Goal: Task Accomplishment & Management: Manage account settings

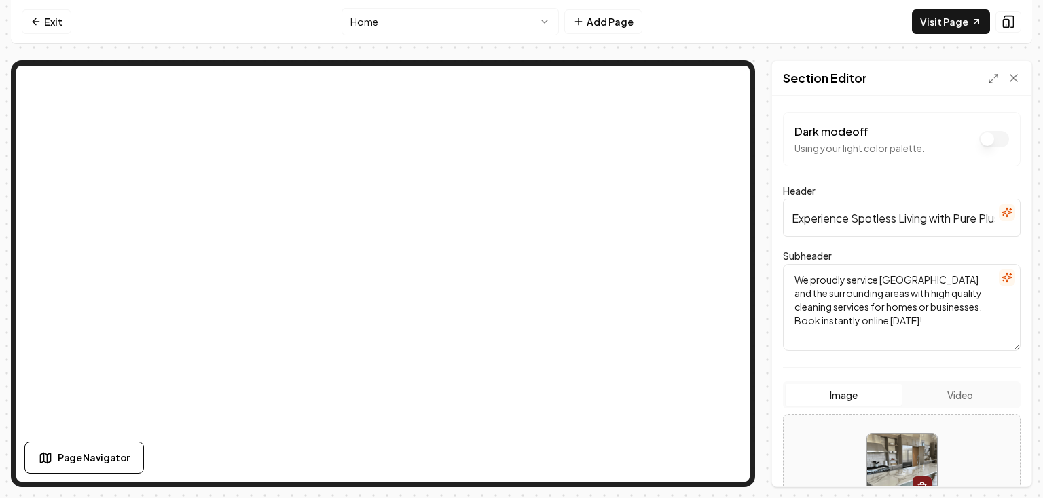
click at [982, 138] on button "Dark mode off" at bounding box center [994, 139] width 30 height 16
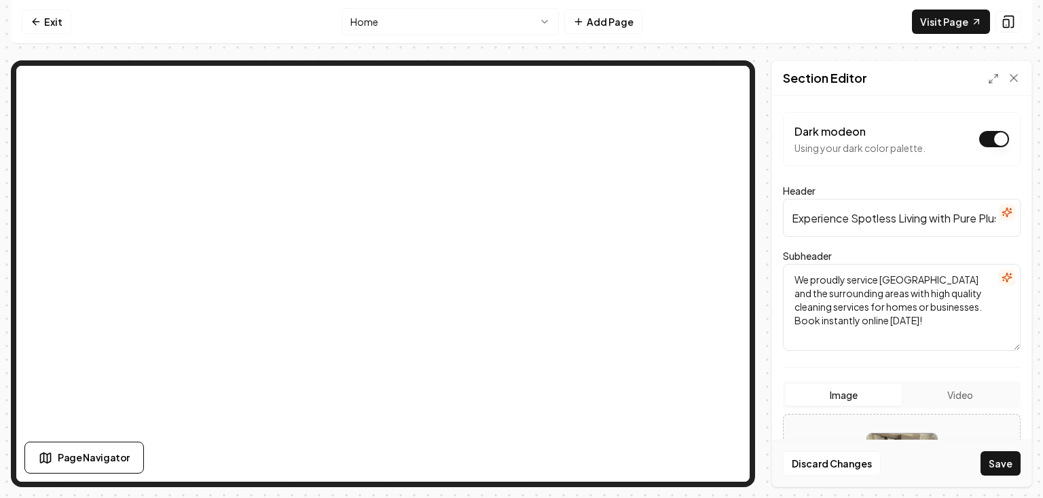
click at [982, 138] on button "Dark mode on" at bounding box center [994, 139] width 30 height 16
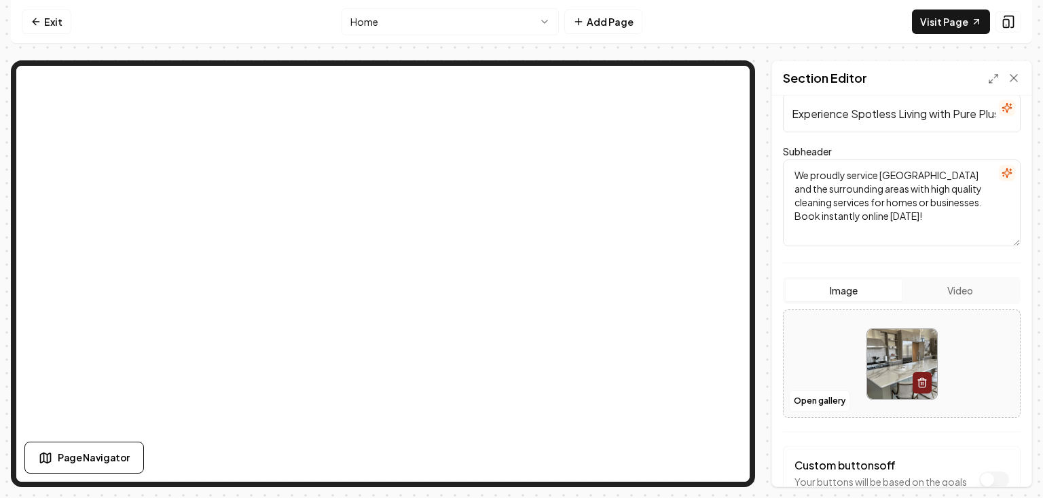
scroll to position [201, 0]
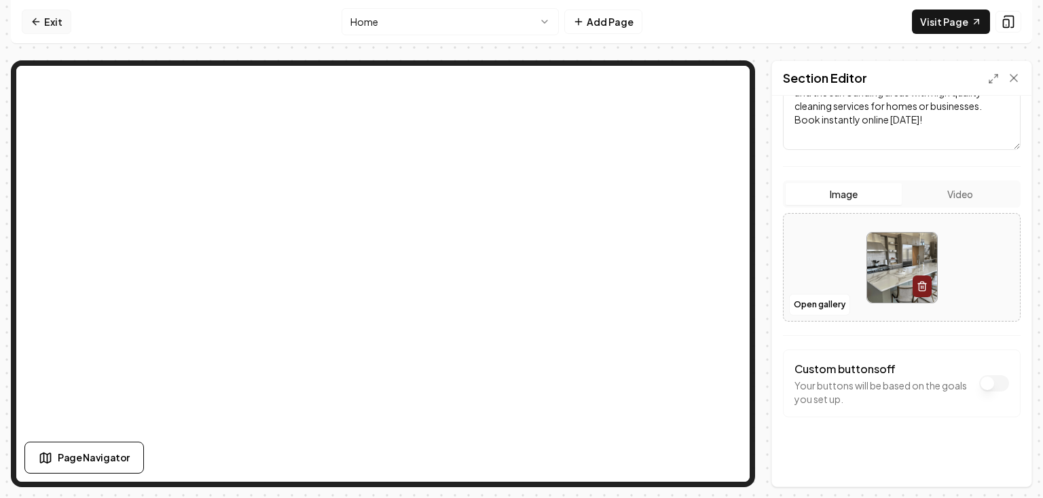
click at [42, 20] on link "Exit" at bounding box center [47, 22] width 50 height 24
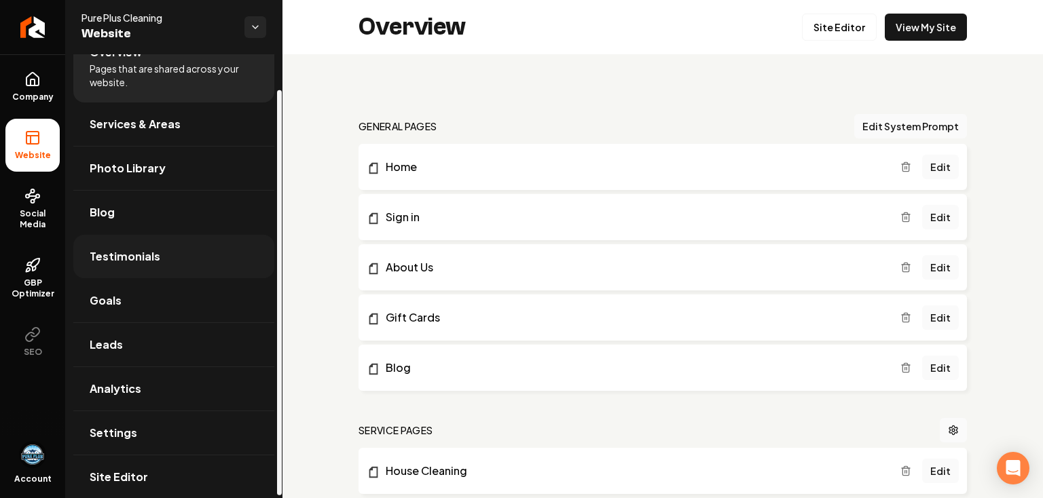
scroll to position [41, 0]
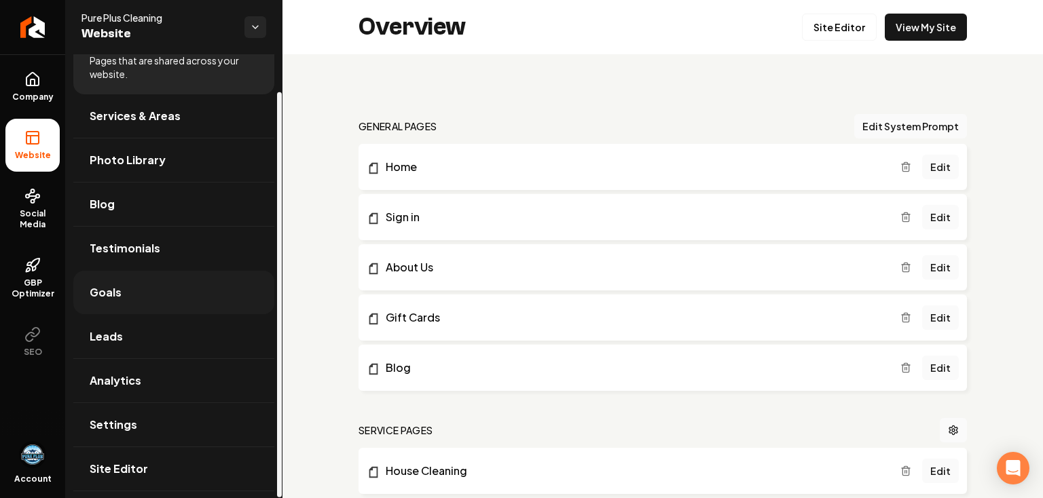
click at [146, 289] on link "Goals" at bounding box center [173, 292] width 201 height 43
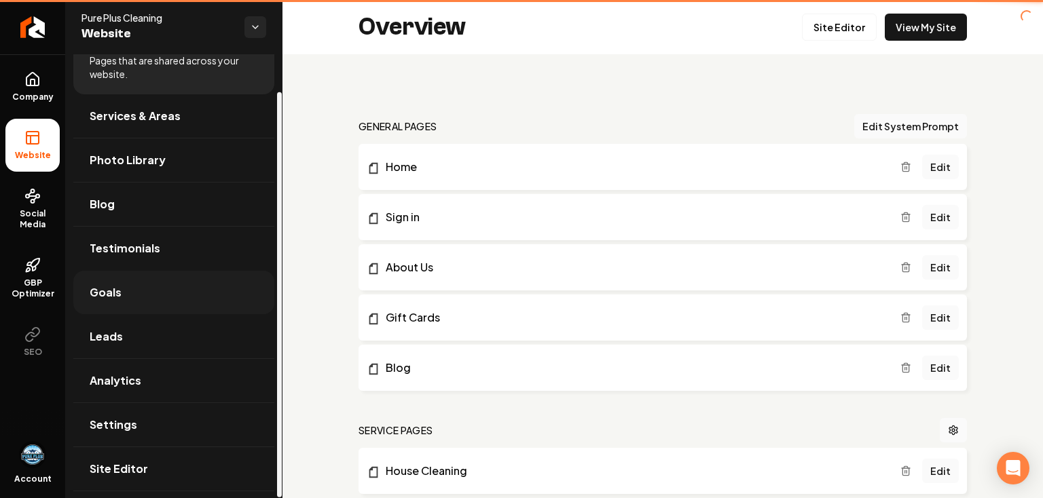
scroll to position [13, 0]
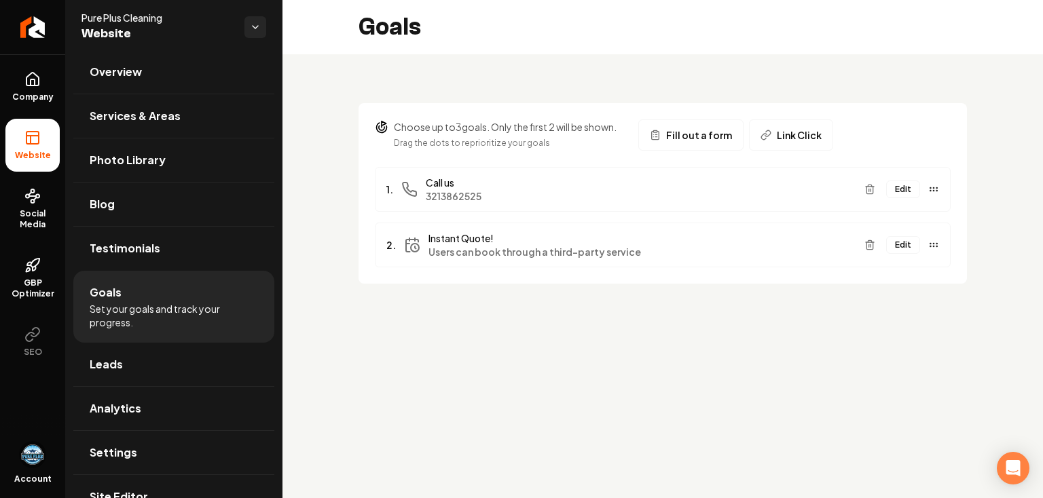
click at [658, 253] on span "Users can book through a third-party service" at bounding box center [640, 252] width 425 height 14
click at [907, 245] on button "Edit" at bounding box center [903, 245] width 34 height 18
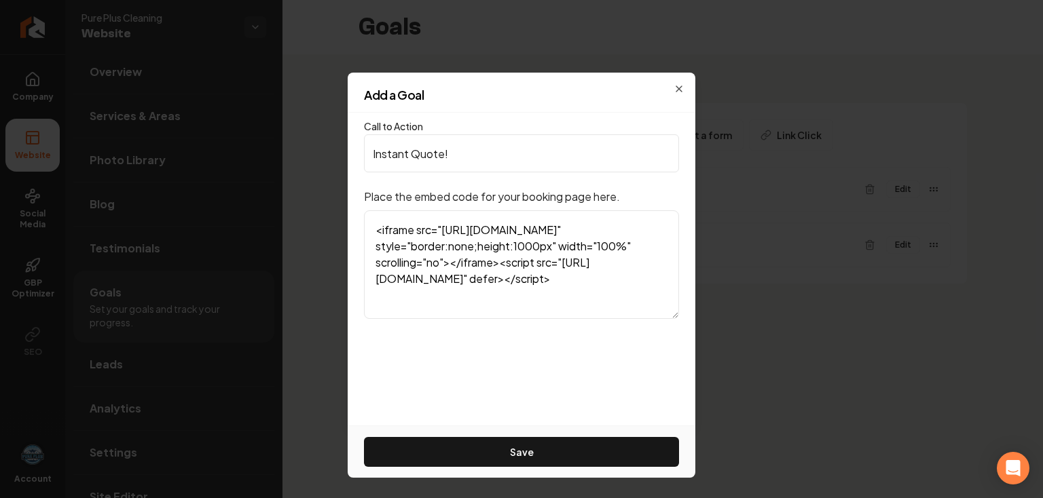
scroll to position [28, 0]
click at [681, 90] on div "Add a Goal" at bounding box center [522, 101] width 348 height 24
click at [677, 88] on icon "button" at bounding box center [678, 89] width 11 height 11
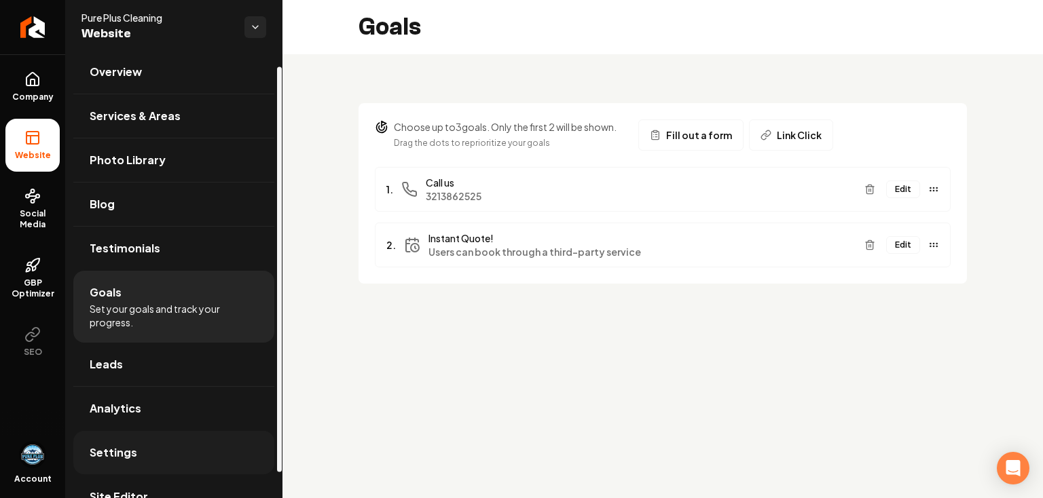
click at [147, 444] on link "Settings" at bounding box center [173, 452] width 201 height 43
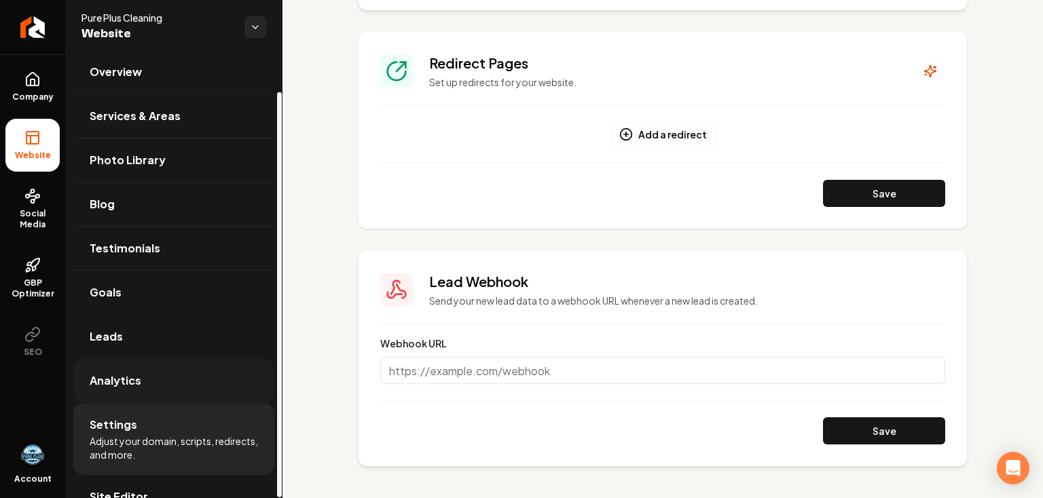
scroll to position [41, 0]
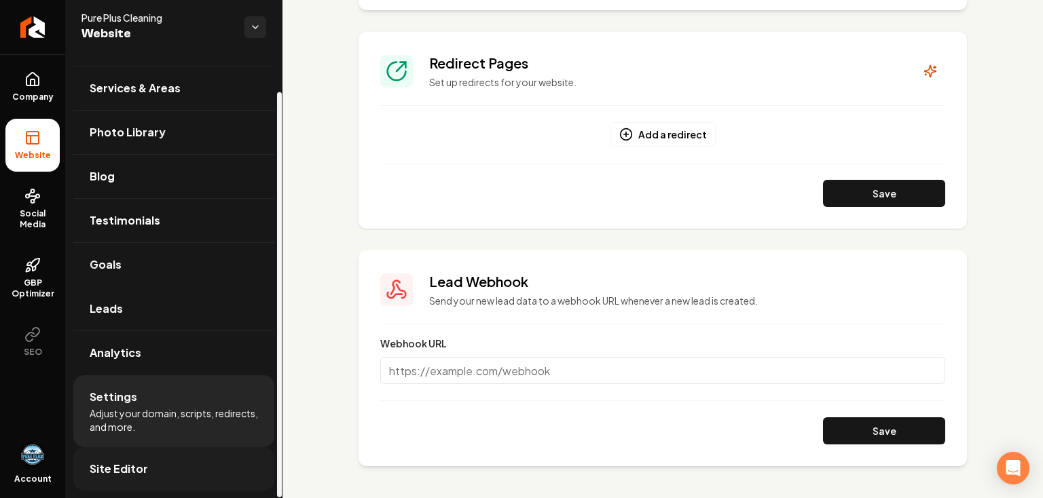
click at [155, 462] on link "Site Editor" at bounding box center [173, 468] width 201 height 43
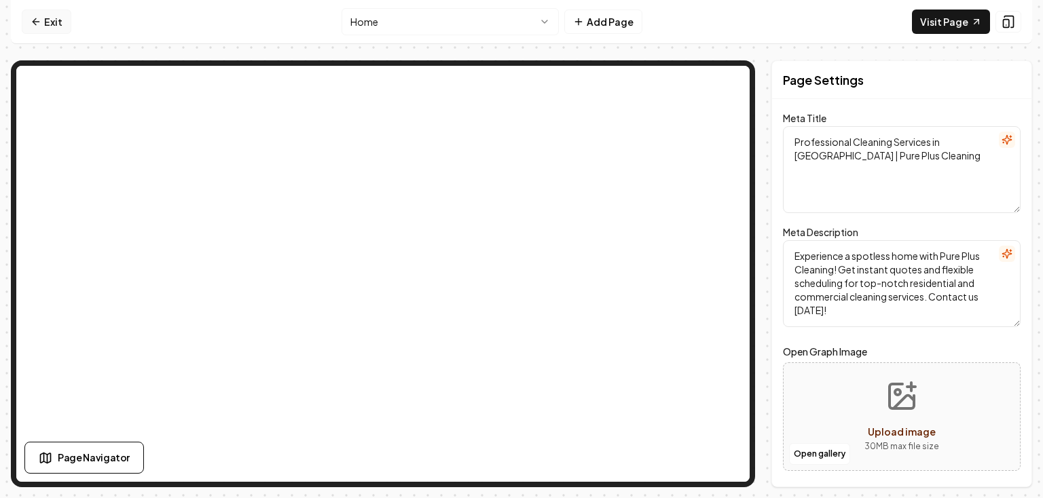
click at [60, 17] on link "Exit" at bounding box center [47, 22] width 50 height 24
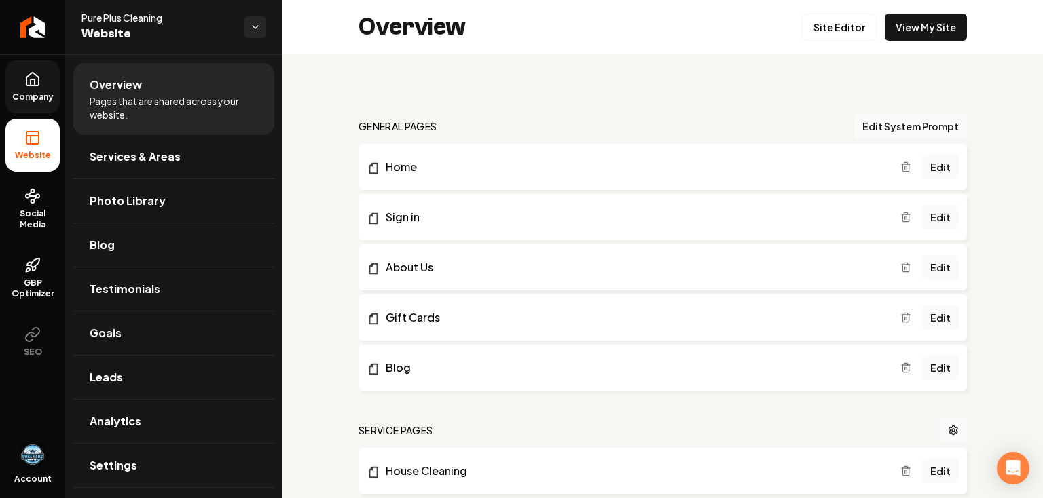
click at [31, 88] on link "Company" at bounding box center [32, 86] width 54 height 53
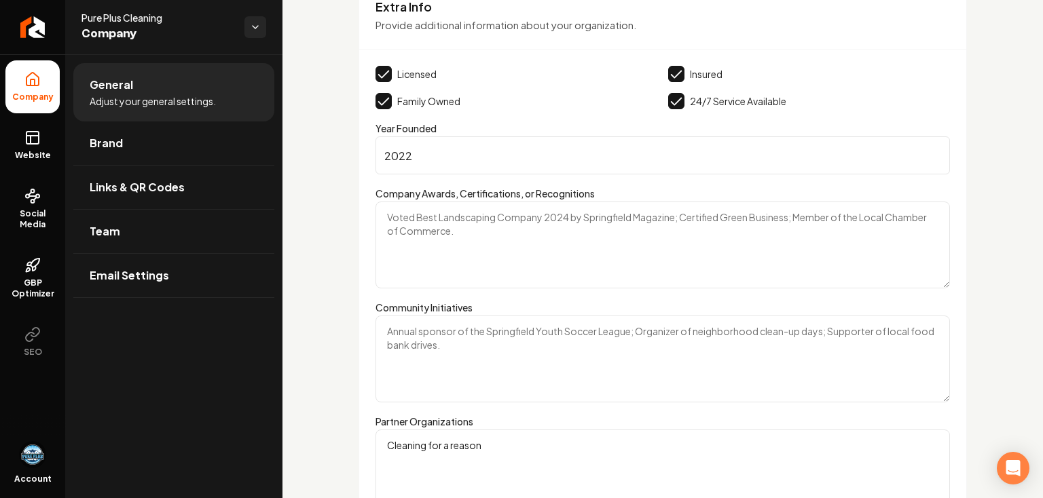
scroll to position [2238, 0]
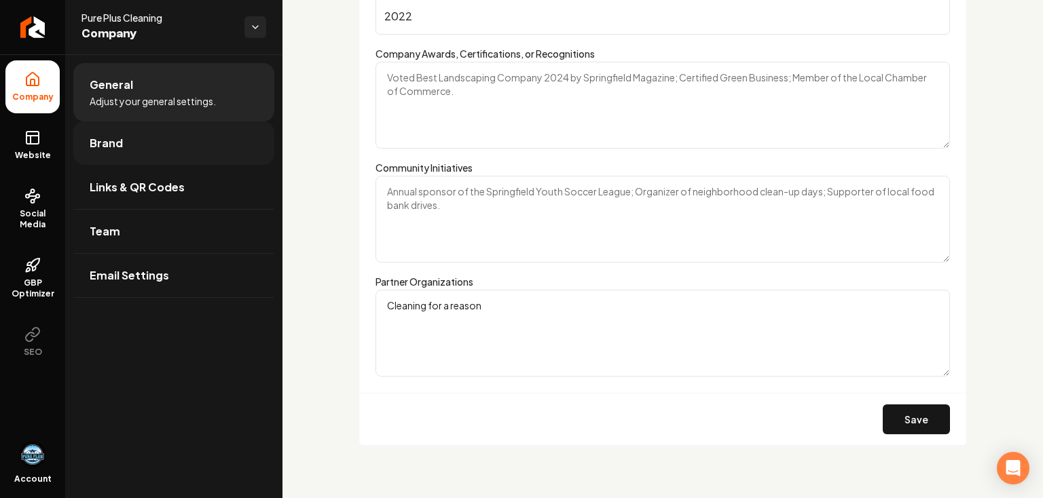
click at [162, 147] on link "Brand" at bounding box center [173, 143] width 201 height 43
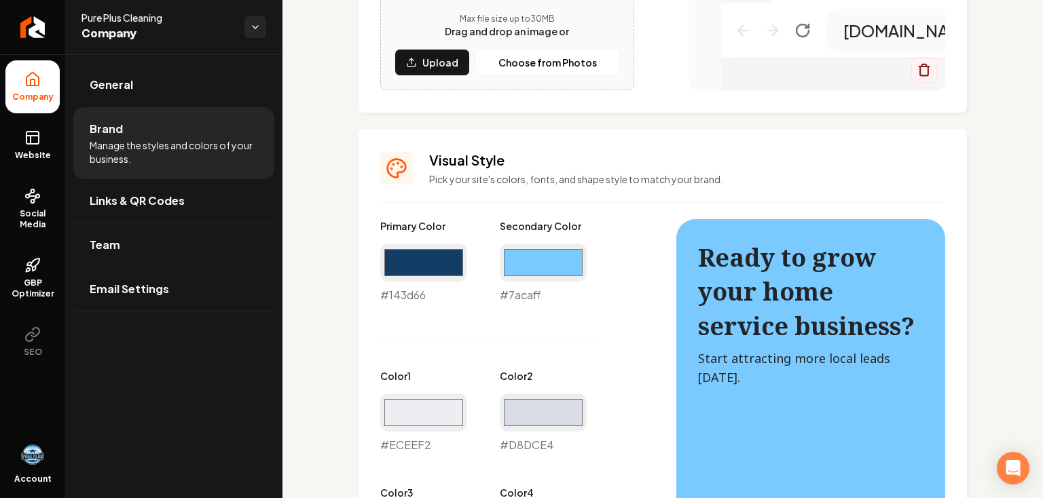
scroll to position [461, 0]
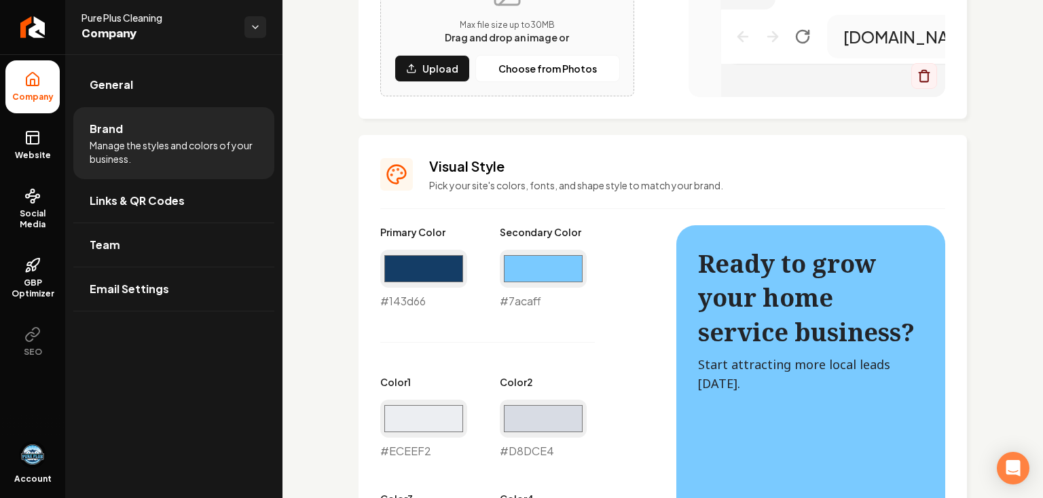
click at [428, 302] on div "#143d66 #143d66" at bounding box center [423, 280] width 87 height 60
drag, startPoint x: 428, startPoint y: 302, endPoint x: 367, endPoint y: 302, distance: 60.4
copy div "#143d66"
click at [29, 151] on span "Website" at bounding box center [33, 155] width 47 height 11
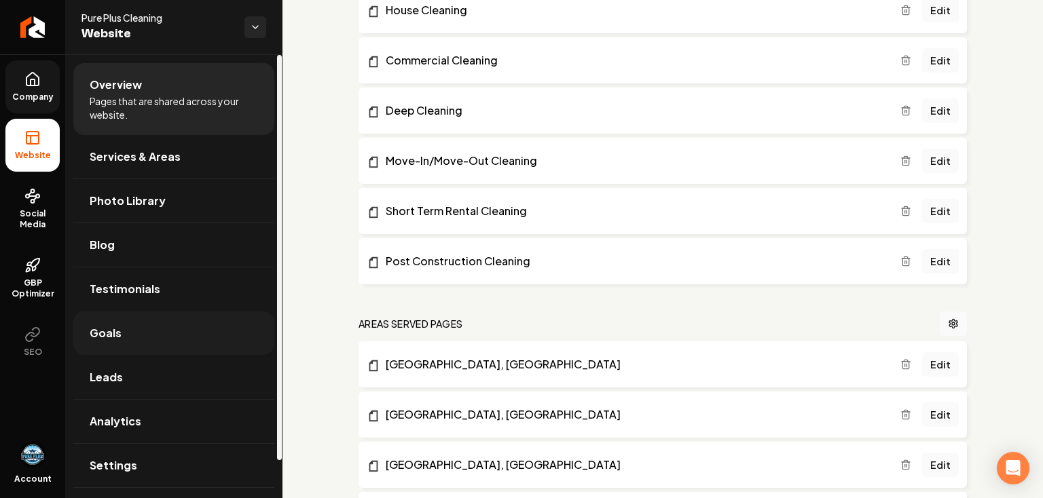
click at [141, 329] on link "Goals" at bounding box center [173, 333] width 201 height 43
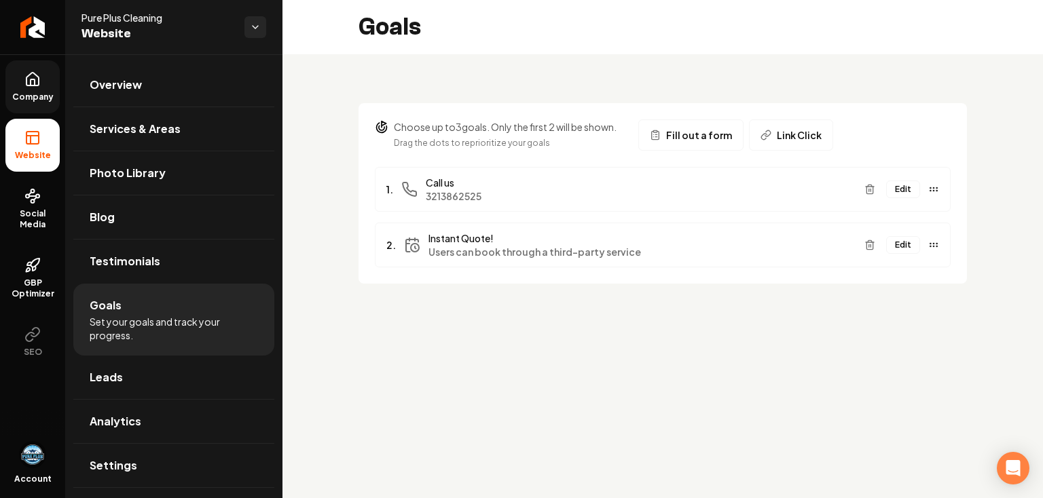
click at [911, 246] on button "Edit" at bounding box center [903, 245] width 34 height 18
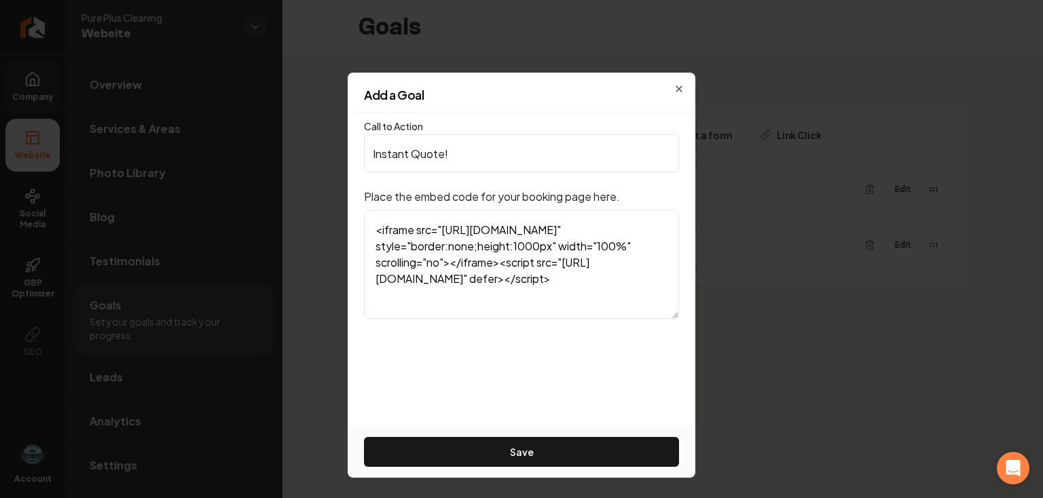
click at [521, 272] on textarea "<iframe src="[URL][DOMAIN_NAME]" style="border:none;height:1000px" width="100%"…" at bounding box center [521, 264] width 315 height 109
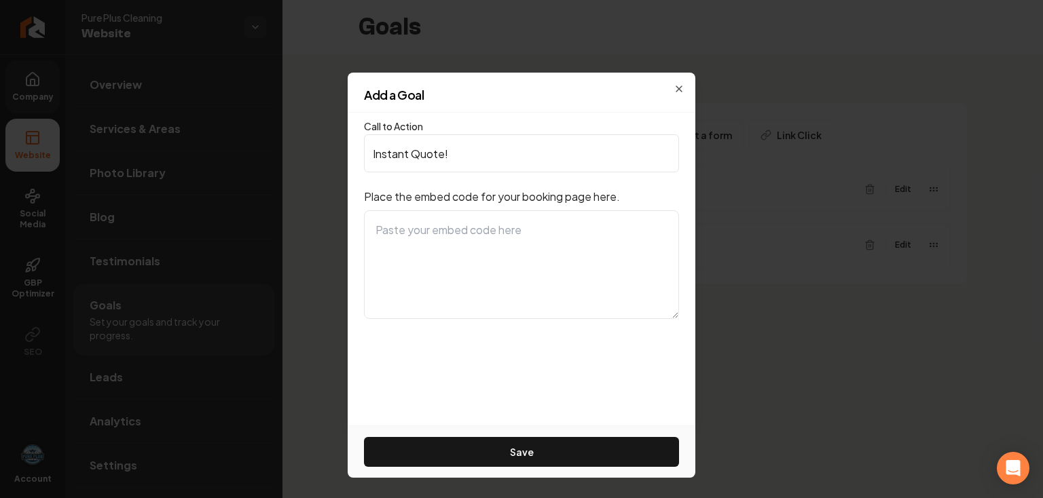
paste textarea "<div id="6be5ee00-a6ac-48ee-9635-a6383e99f390"></div> <link rel="stylesheet" hr…"
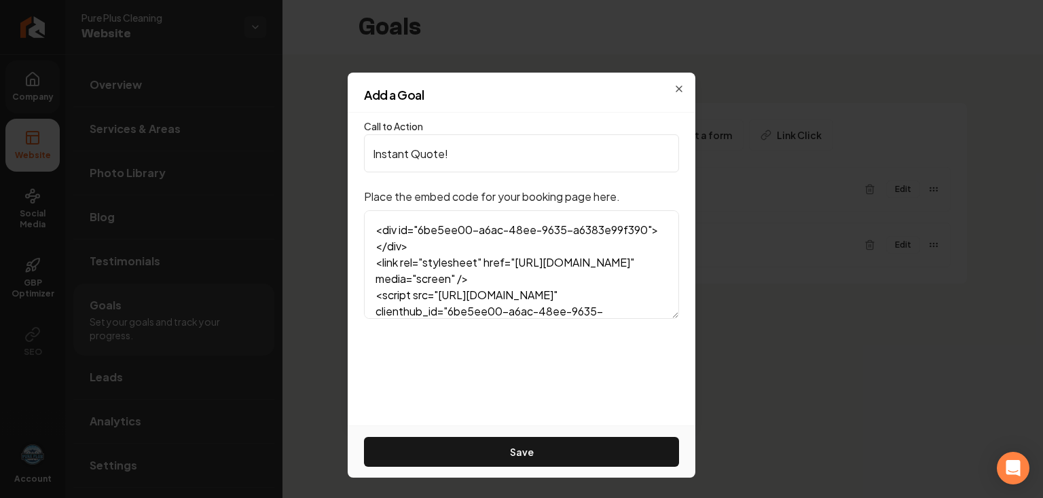
scroll to position [162, 0]
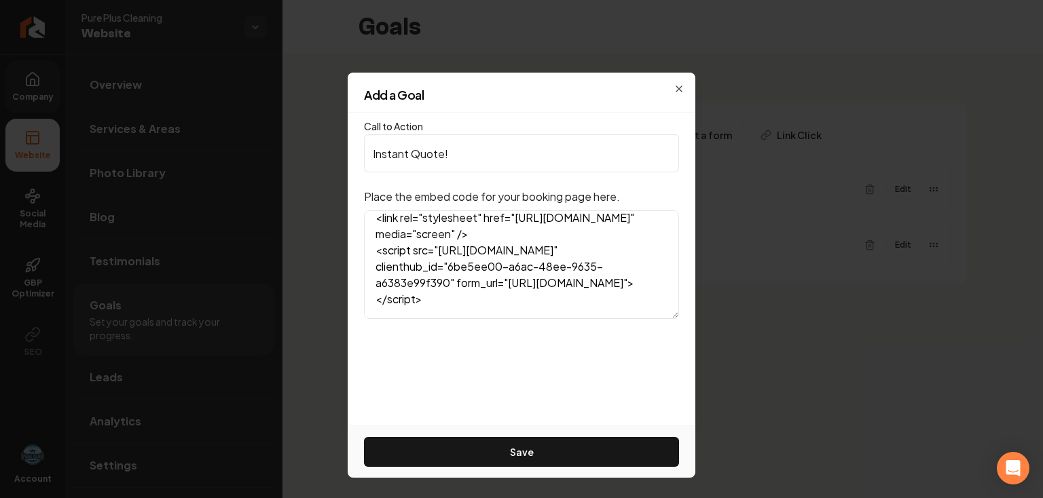
type textarea "<div id="6be5ee00-a6ac-48ee-9635-a6383e99f390"></div> <link rel="stylesheet" hr…"
drag, startPoint x: 407, startPoint y: 153, endPoint x: 342, endPoint y: 153, distance: 65.2
click at [342, 153] on body "Company Website Social Media GBP Optimizer SEO Account Pure Plus Cleaning Websi…" at bounding box center [521, 249] width 1043 height 498
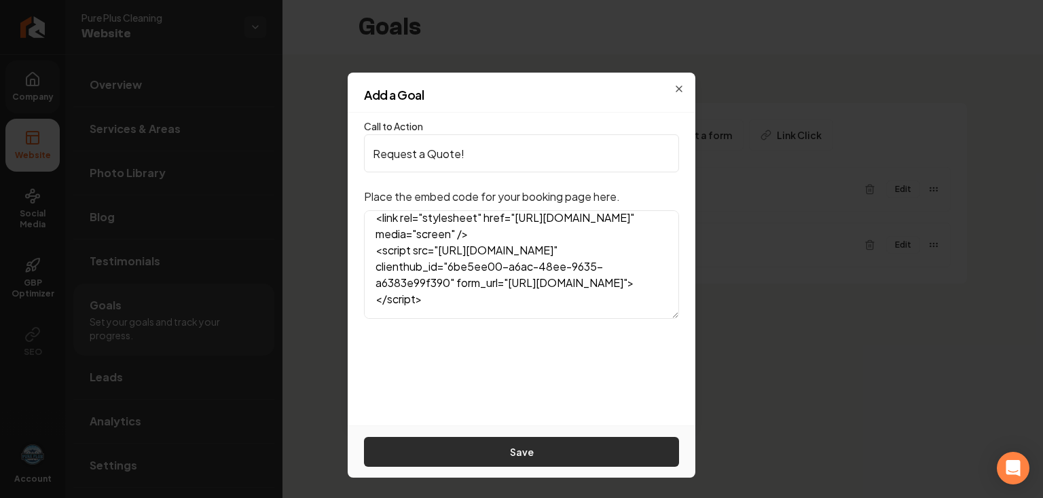
type input "Request a Quote!"
click at [536, 452] on button "Save" at bounding box center [521, 452] width 315 height 30
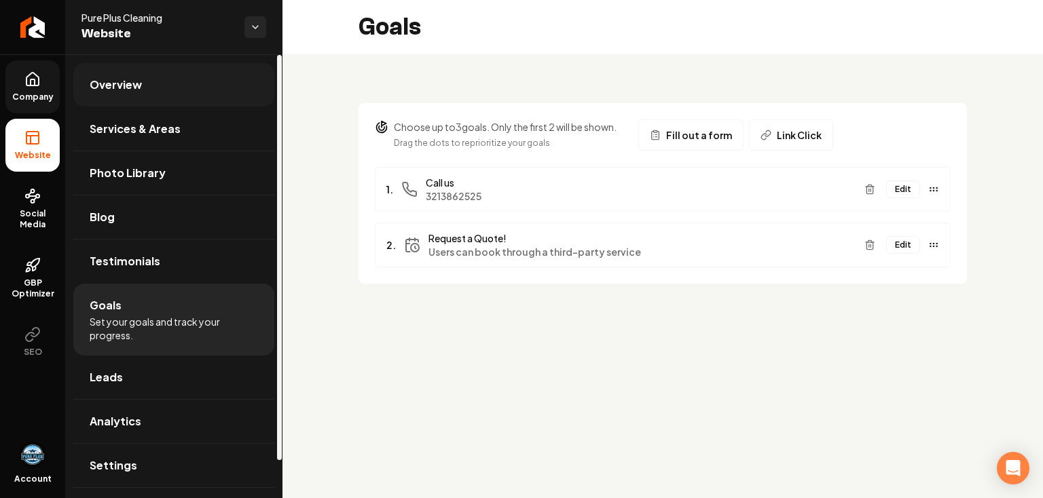
click at [172, 90] on link "Overview" at bounding box center [173, 84] width 201 height 43
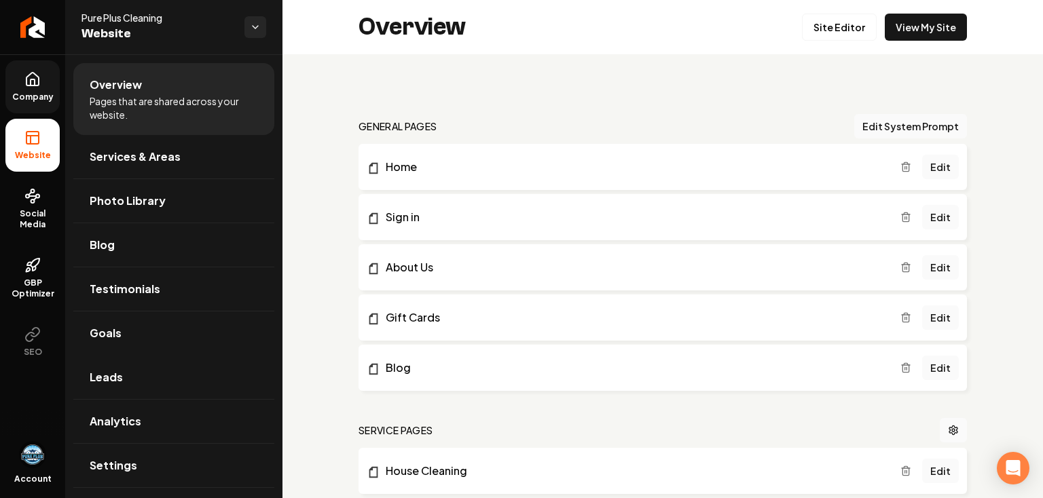
click at [900, 218] on icon "Main content area" at bounding box center [905, 217] width 11 height 11
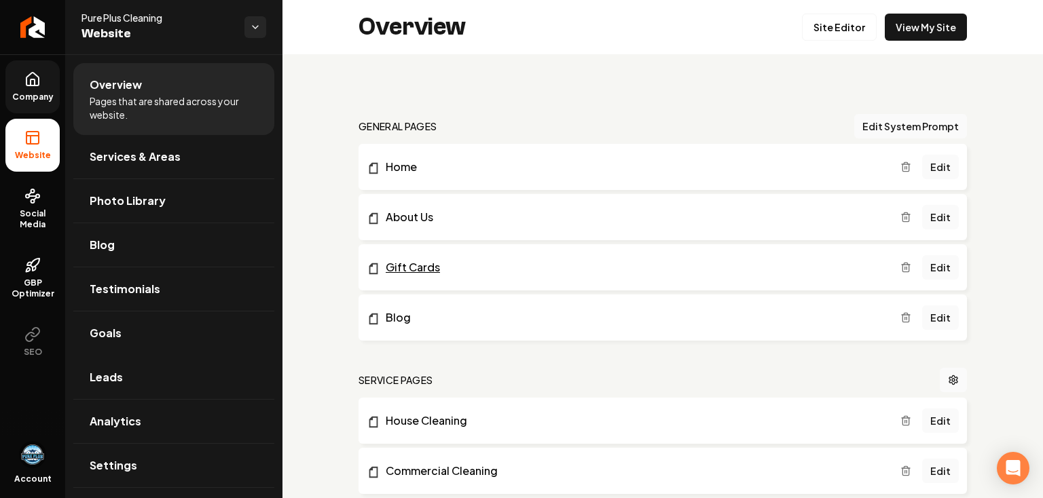
click at [493, 265] on link "Gift Cards" at bounding box center [634, 267] width 534 height 16
click at [900, 267] on icon "Main content area" at bounding box center [905, 267] width 11 height 11
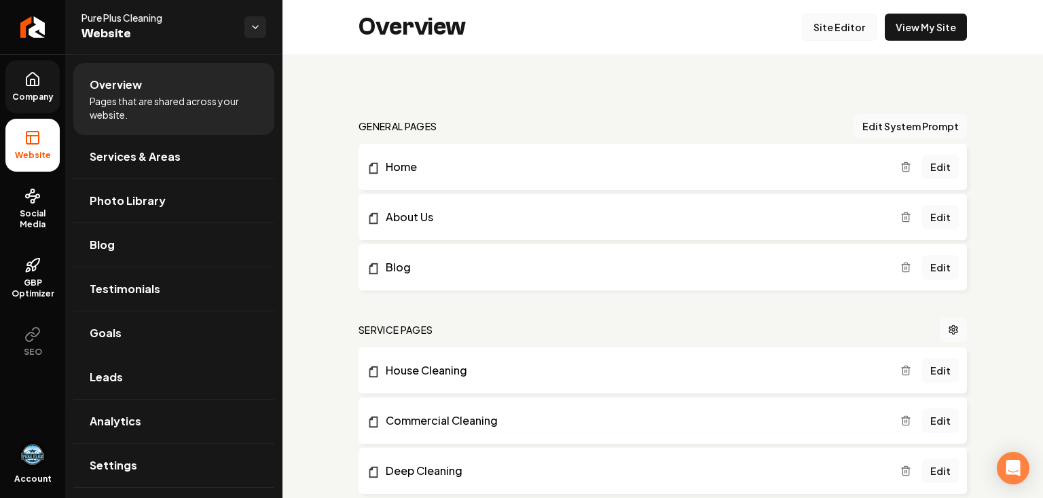
click at [843, 24] on link "Site Editor" at bounding box center [839, 27] width 75 height 27
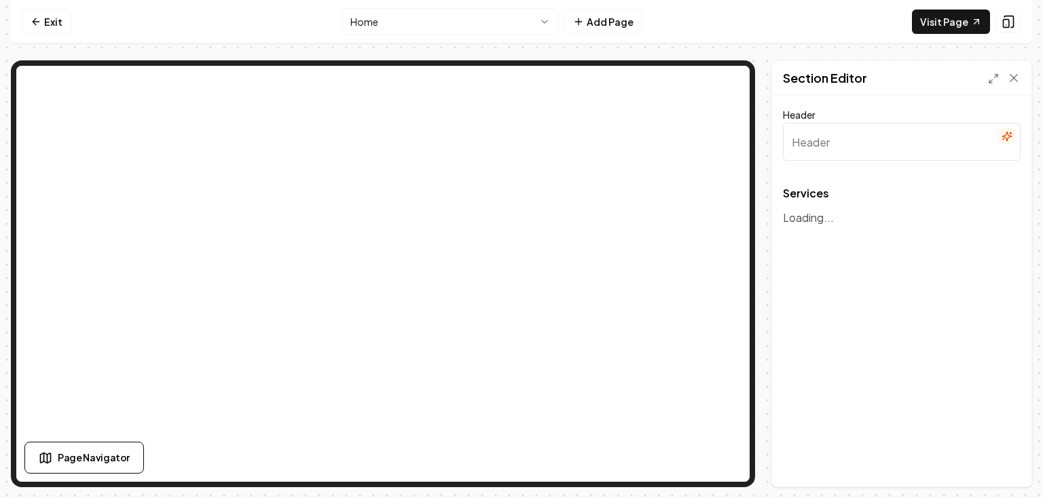
type input "Our Premier Cleaning Services"
